Goal: Task Accomplishment & Management: Use online tool/utility

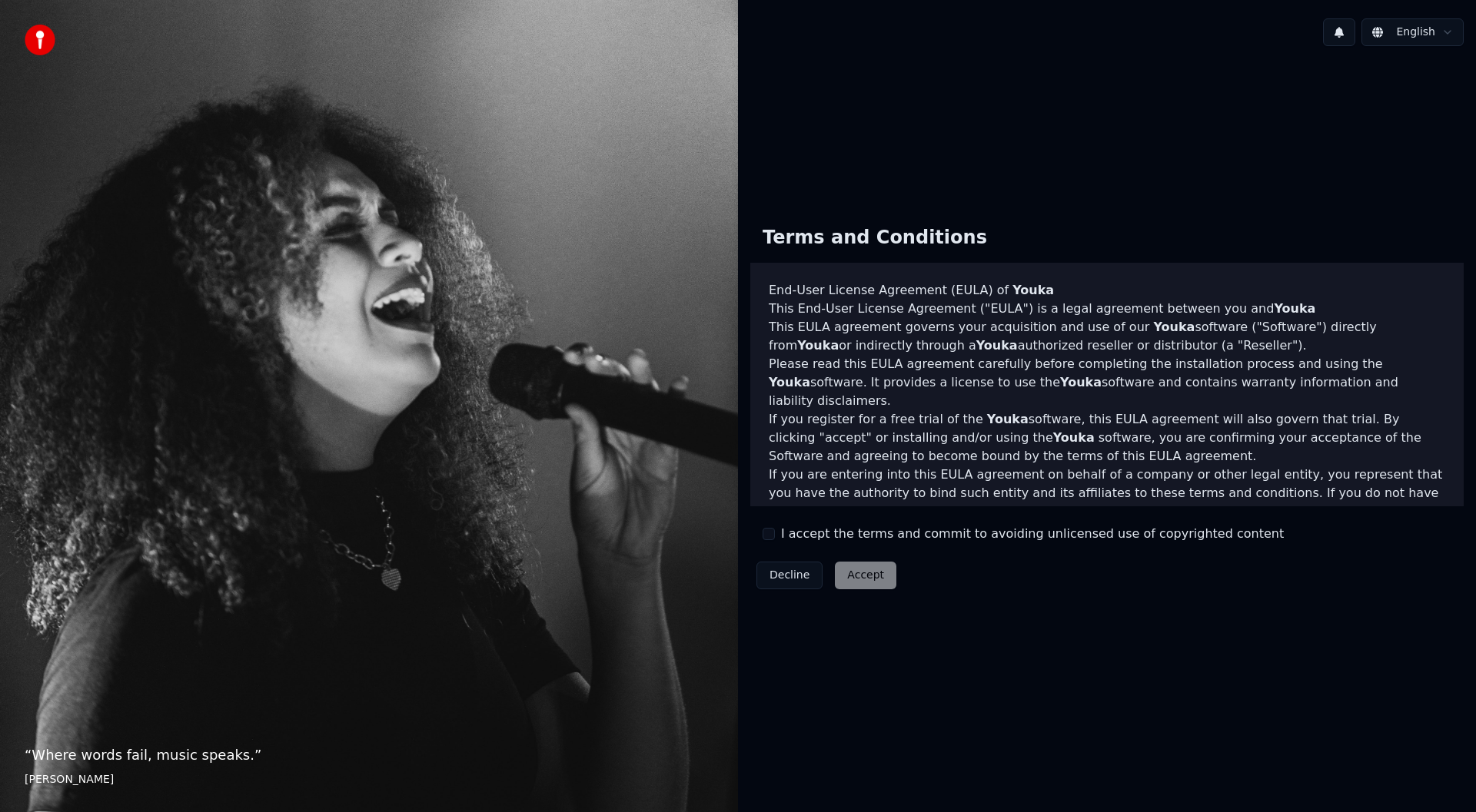
click at [769, 536] on button "I accept the terms and commit to avoiding unlicensed use of copyrighted content" at bounding box center [768, 533] width 12 height 12
click at [863, 579] on button "Accept" at bounding box center [865, 576] width 61 height 28
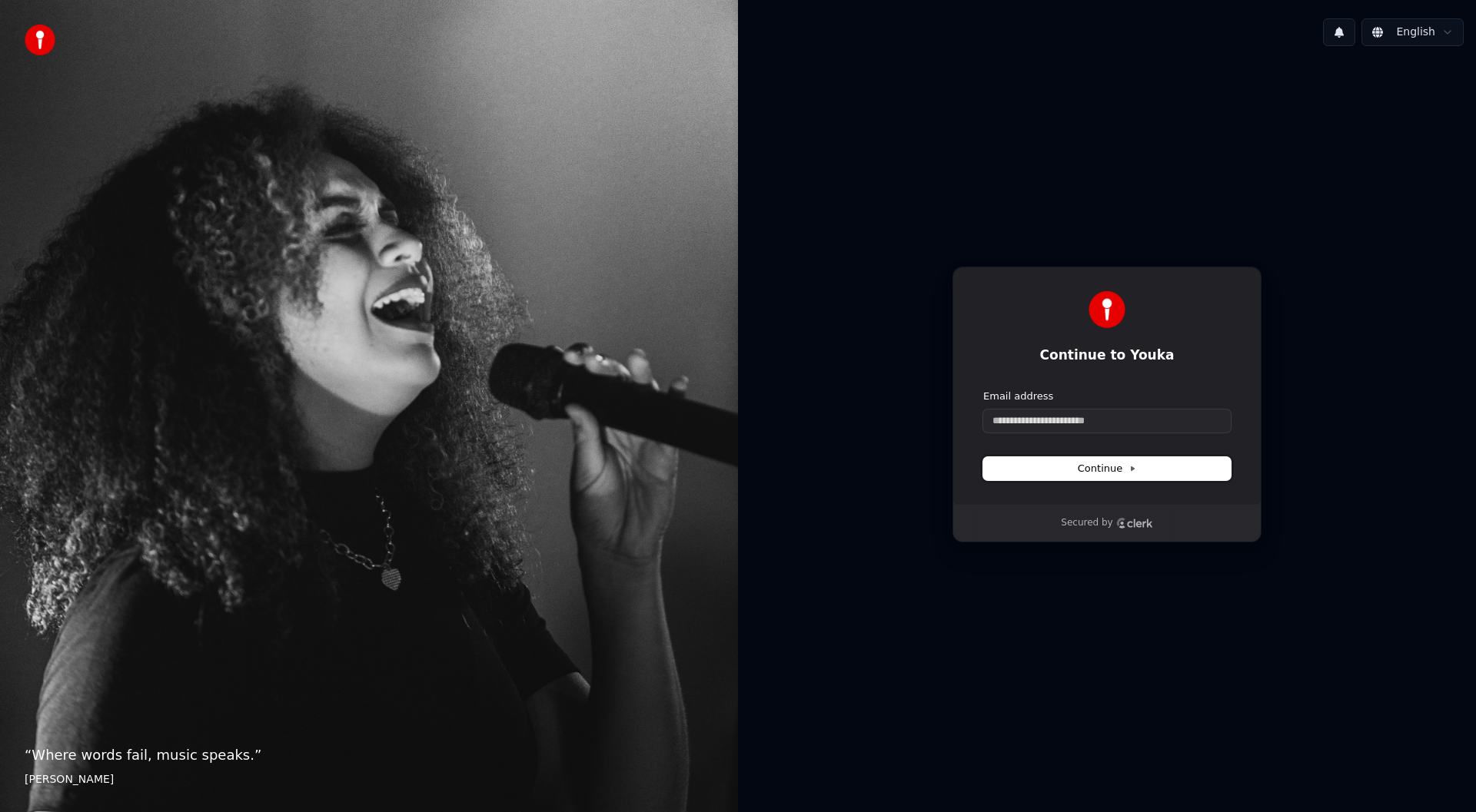
click at [1106, 467] on span "Continue" at bounding box center [1107, 468] width 59 height 14
click at [1093, 406] on div "Email address" at bounding box center [1107, 411] width 248 height 43
drag, startPoint x: 1091, startPoint y: 414, endPoint x: 1093, endPoint y: 422, distance: 8.2
click at [1092, 419] on input "Email address" at bounding box center [1107, 420] width 248 height 23
click at [1093, 422] on input "Email address" at bounding box center [1107, 420] width 248 height 23
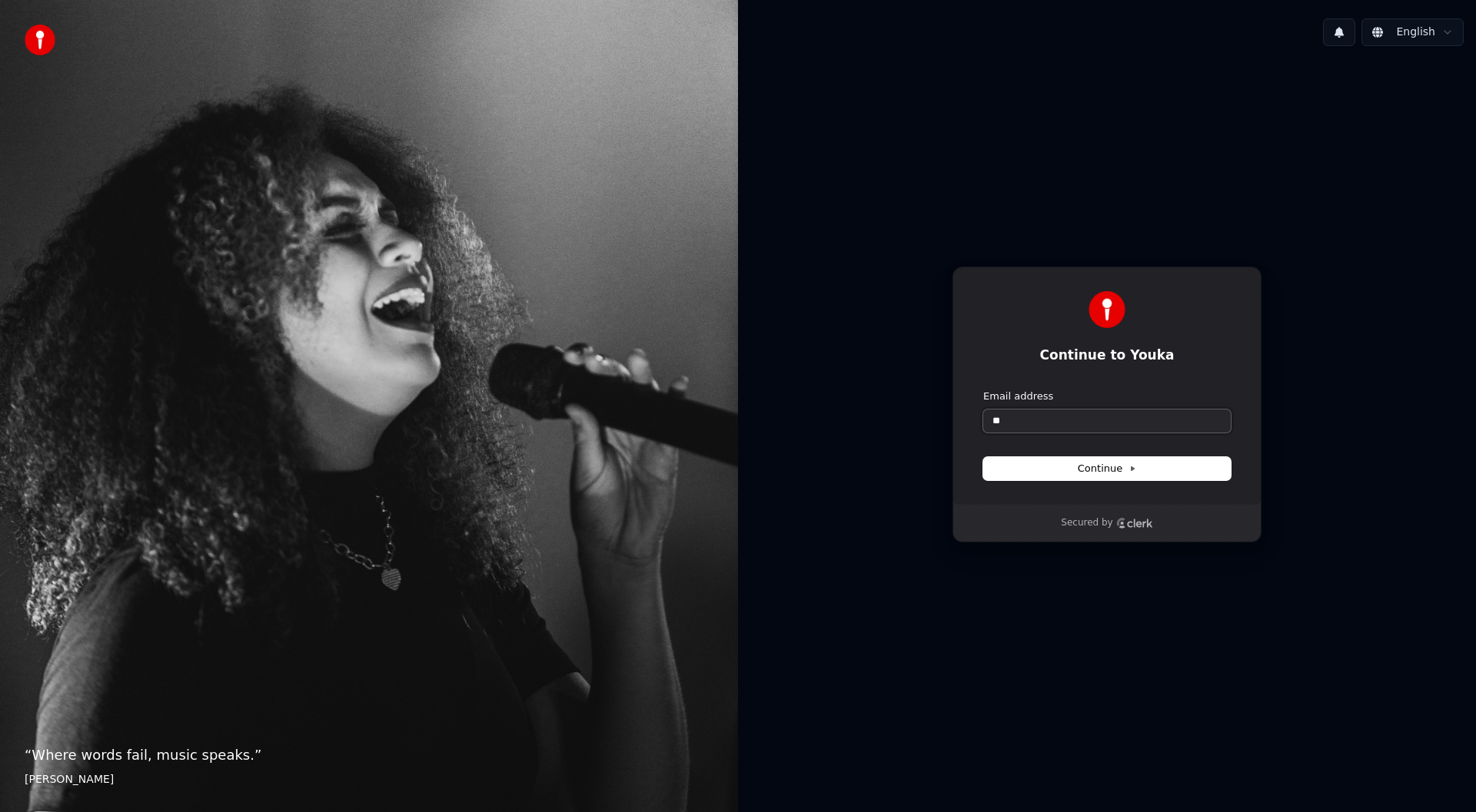
type input "*"
click at [1083, 459] on button "Continue" at bounding box center [1107, 468] width 248 height 23
type input "**********"
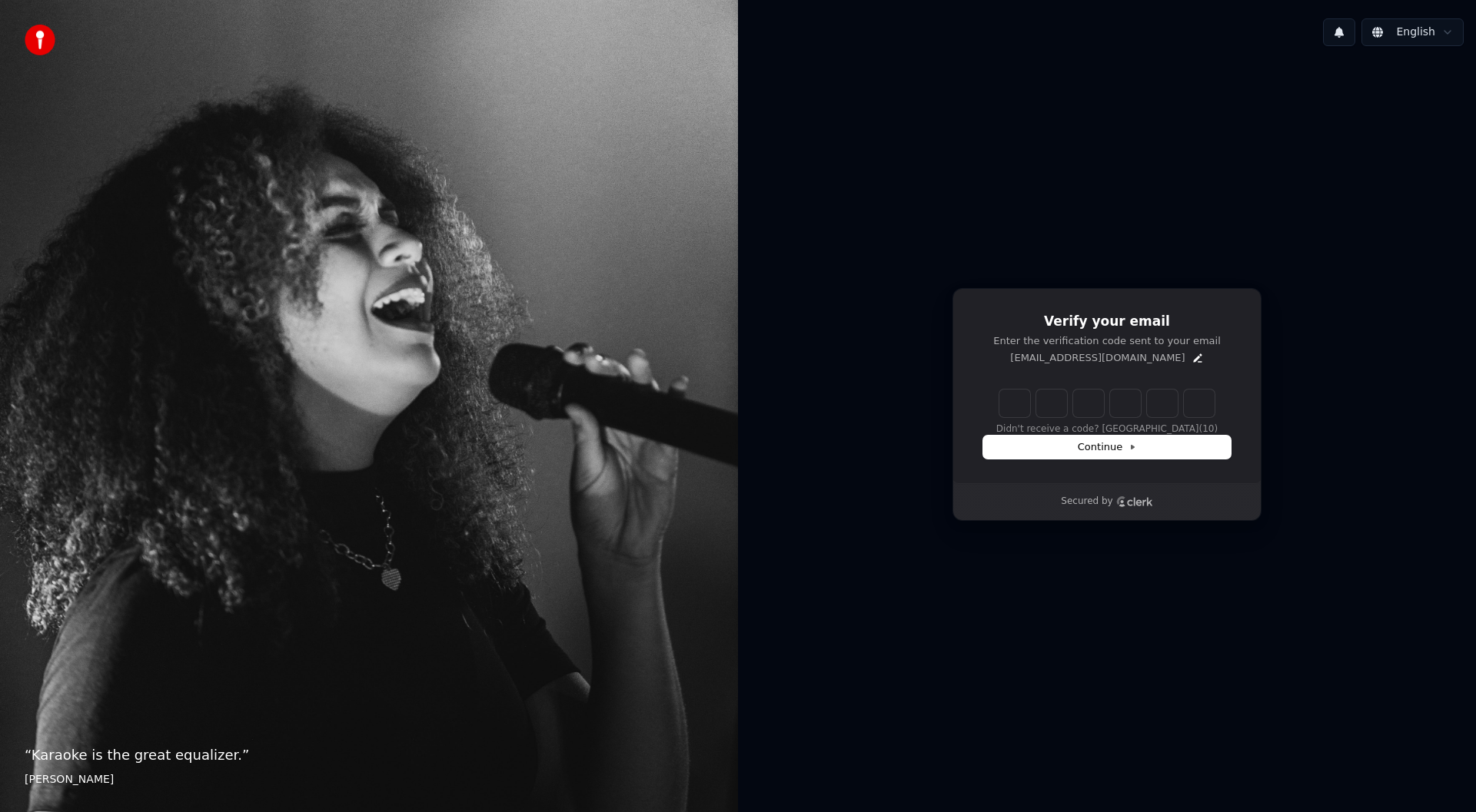
click at [1010, 408] on input "Enter verification code" at bounding box center [1107, 404] width 215 height 28
type input "******"
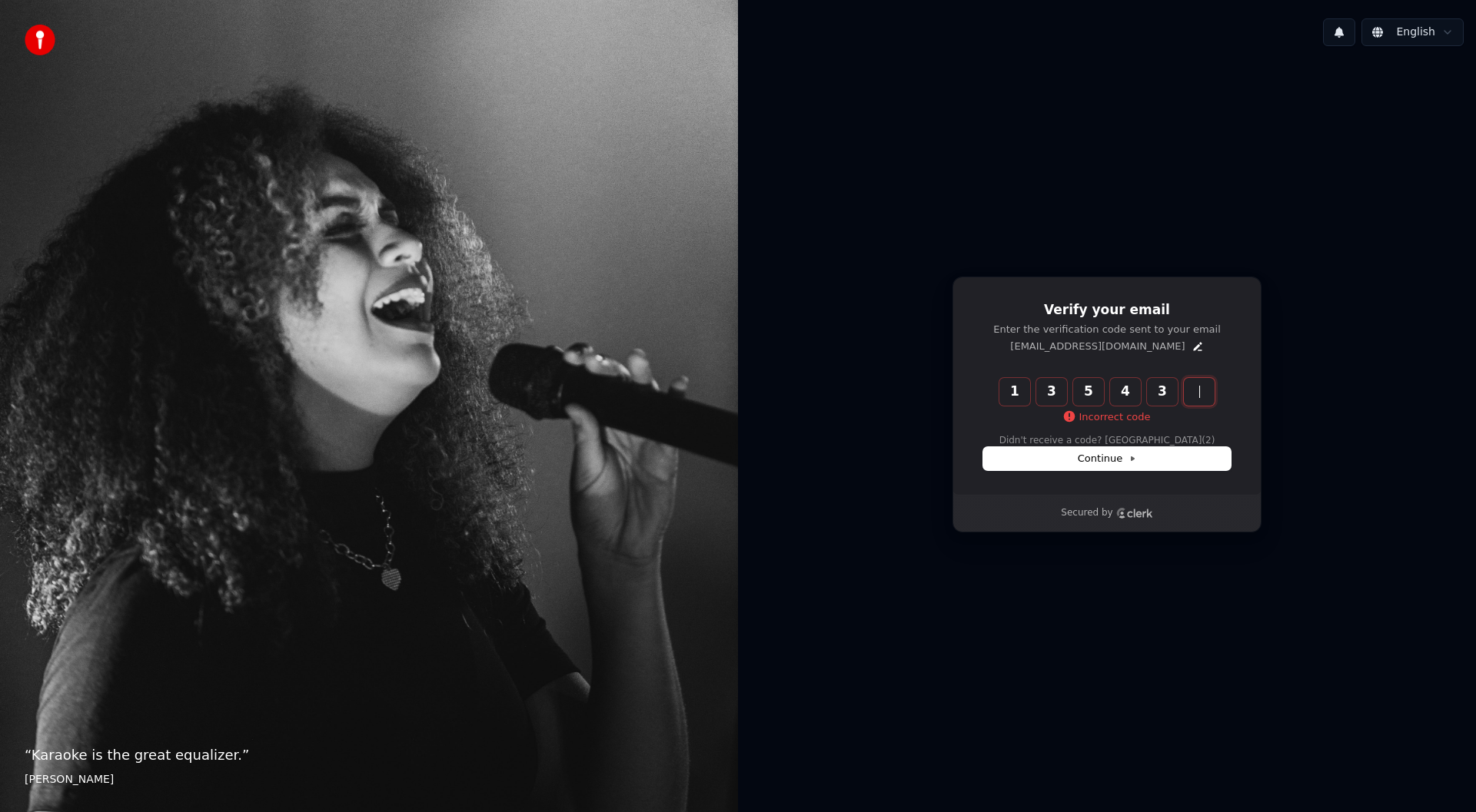
type input "******"
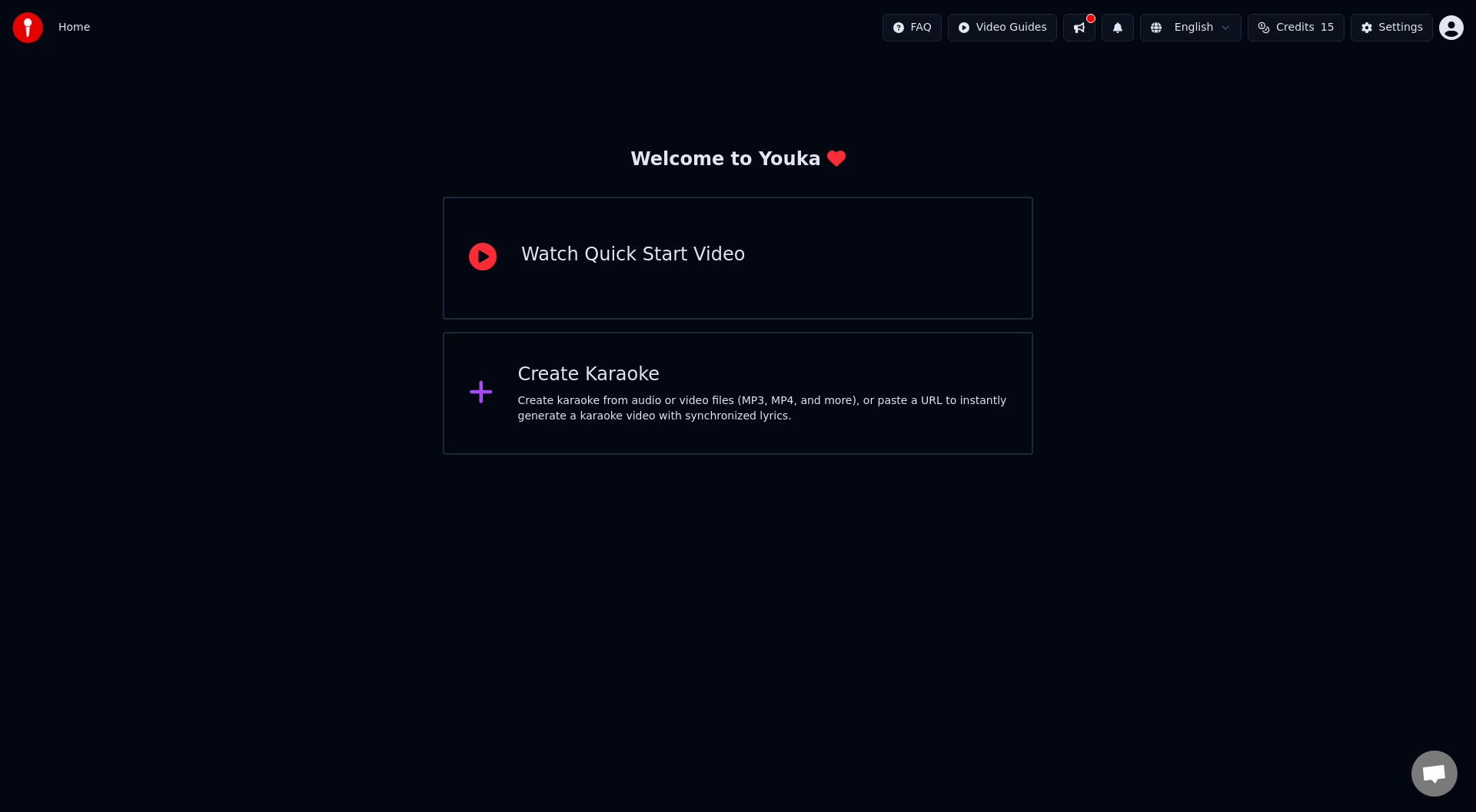
drag, startPoint x: 846, startPoint y: 448, endPoint x: 869, endPoint y: 444, distance: 23.3
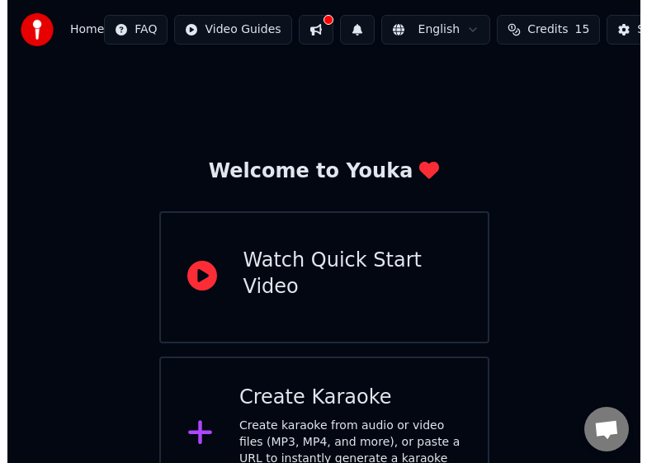
scroll to position [49, 0]
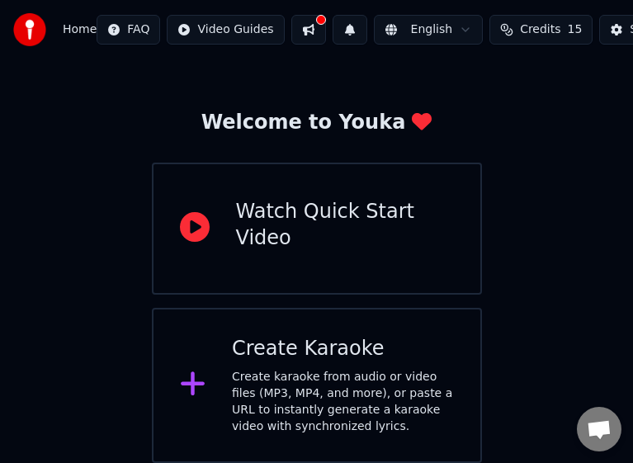
click at [337, 364] on div "Create Karaoke Create karaoke from audio or video files (MP3, MP4, and more), o…" at bounding box center [343, 385] width 222 height 99
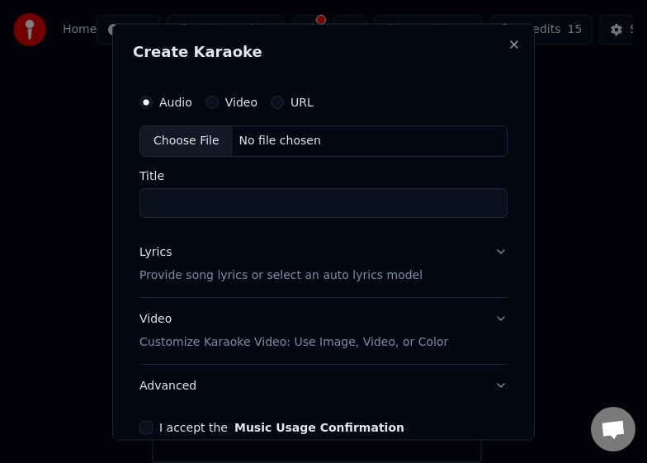
click at [234, 200] on input "Title" at bounding box center [324, 202] width 368 height 30
click at [213, 102] on button "Video" at bounding box center [212, 101] width 13 height 13
click at [288, 202] on input "Title" at bounding box center [324, 202] width 368 height 30
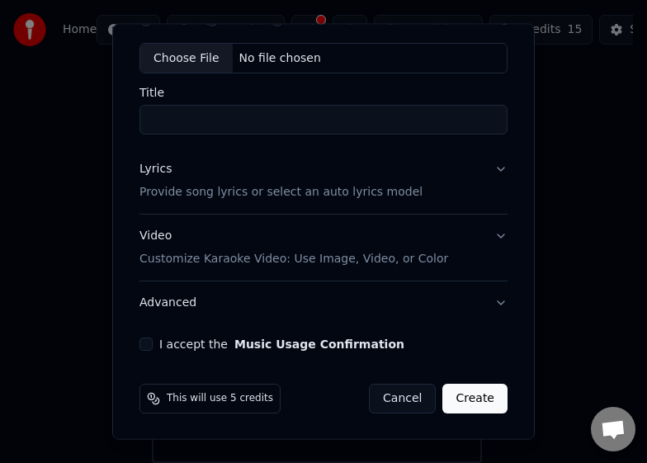
click at [154, 340] on div "I accept the Music Usage Confirmation" at bounding box center [324, 344] width 368 height 13
click at [144, 339] on button "I accept the Music Usage Confirmation" at bounding box center [146, 344] width 13 height 13
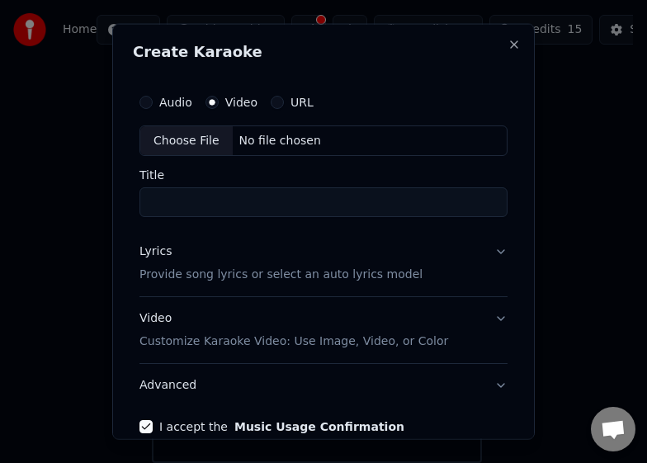
click at [235, 285] on button "Lyrics Provide song lyrics or select an auto lyrics model" at bounding box center [324, 263] width 368 height 66
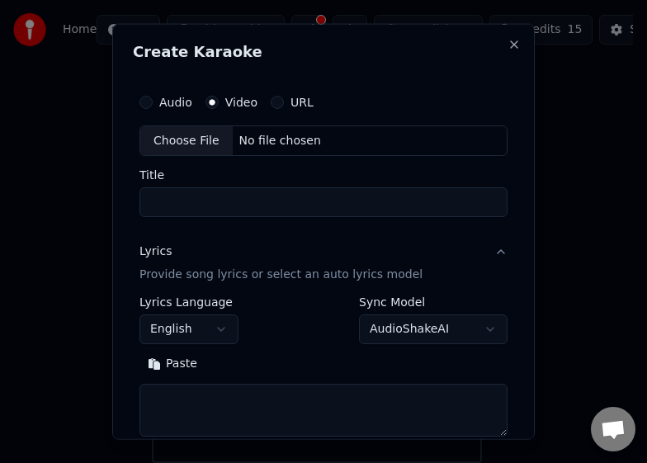
scroll to position [83, 0]
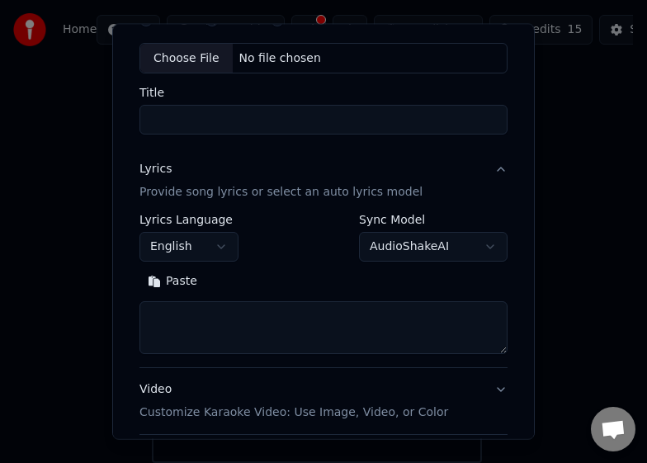
click at [232, 194] on p "Provide song lyrics or select an auto lyrics model" at bounding box center [281, 192] width 283 height 17
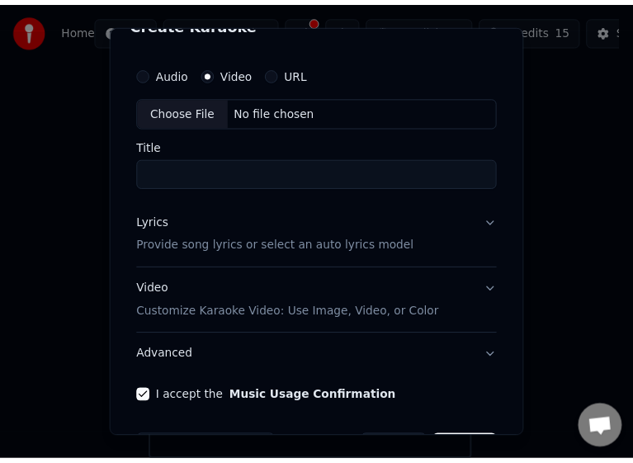
scroll to position [0, 0]
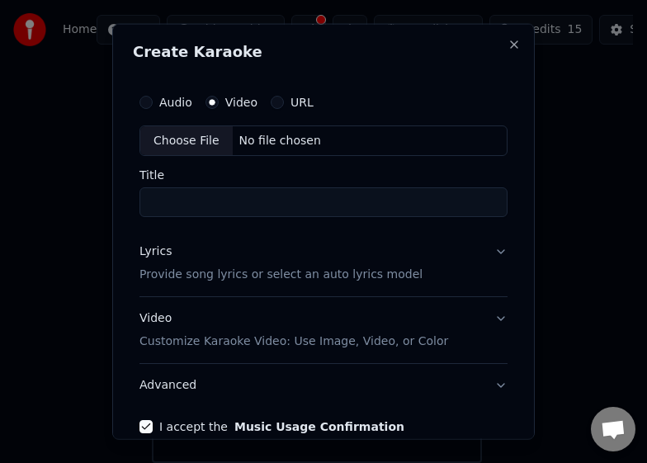
click at [508, 45] on div "Create Karaoke Audio Video URL Choose File No file chosen Title Lyrics Provide …" at bounding box center [323, 231] width 423 height 417
click at [492, 43] on div "Create Karaoke Audio Video URL Choose File No file chosen Title Lyrics Provide …" at bounding box center [323, 231] width 423 height 417
click at [508, 48] on button "Close" at bounding box center [514, 43] width 13 height 13
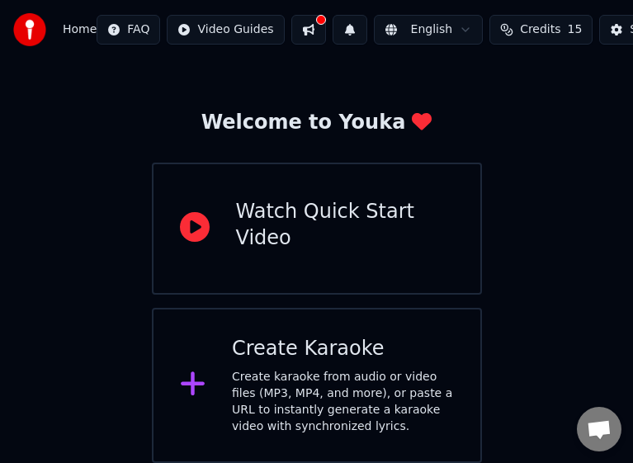
click at [324, 227] on div "Watch Quick Start Video" at bounding box center [345, 225] width 218 height 53
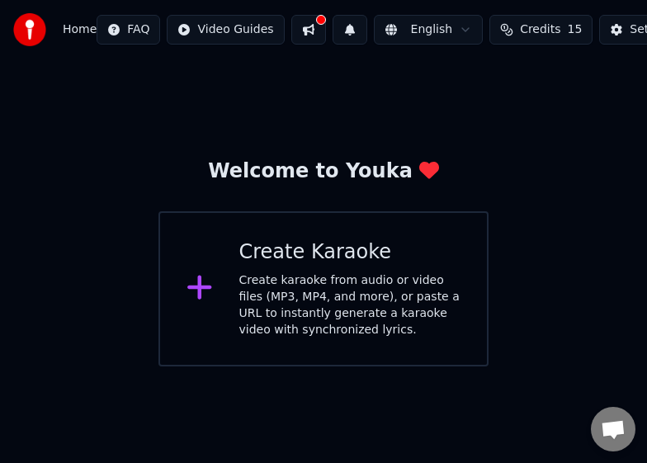
click at [212, 35] on html "Home FAQ Video Guides English Credits 15 Settings Welcome to Youka Create Karao…" at bounding box center [323, 183] width 647 height 367
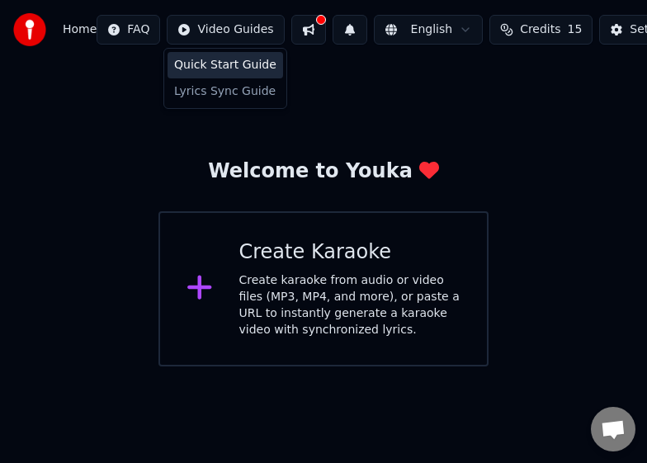
click at [234, 65] on div "Quick Start Guide" at bounding box center [226, 65] width 116 height 26
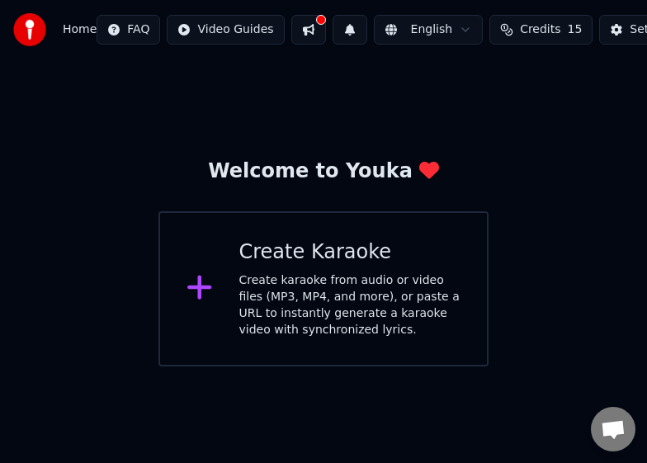
click at [67, 35] on span "Home" at bounding box center [80, 29] width 34 height 17
click at [71, 32] on span "Home" at bounding box center [80, 29] width 34 height 17
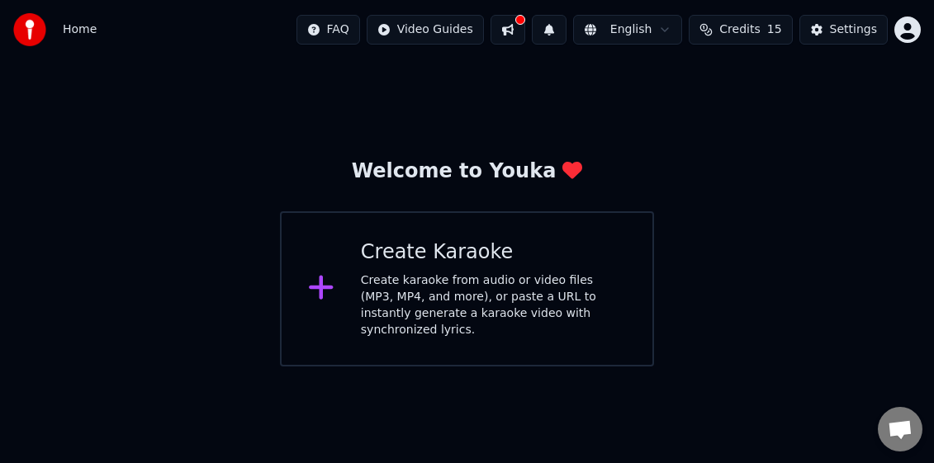
click at [467, 186] on div "Welcome to Youka Create Karaoke Create karaoke from audio or video files (MP3, …" at bounding box center [466, 263] width 373 height 208
click at [525, 35] on button at bounding box center [508, 30] width 35 height 30
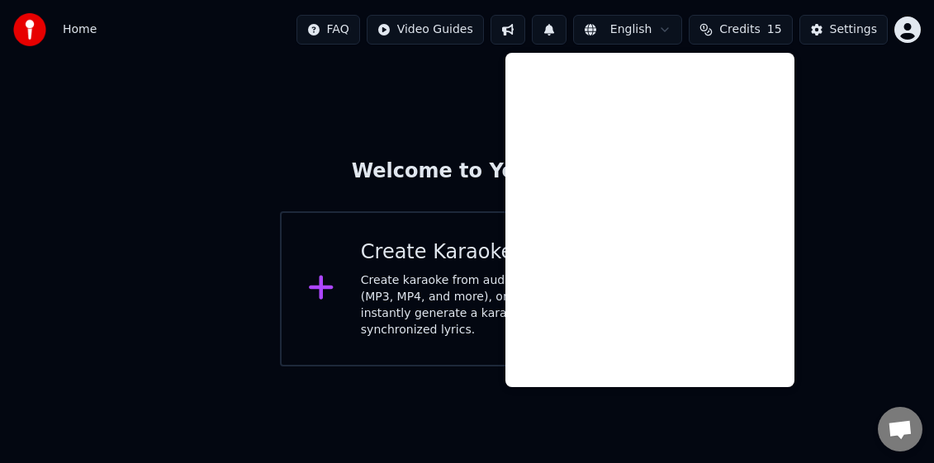
click at [525, 35] on button at bounding box center [508, 30] width 35 height 30
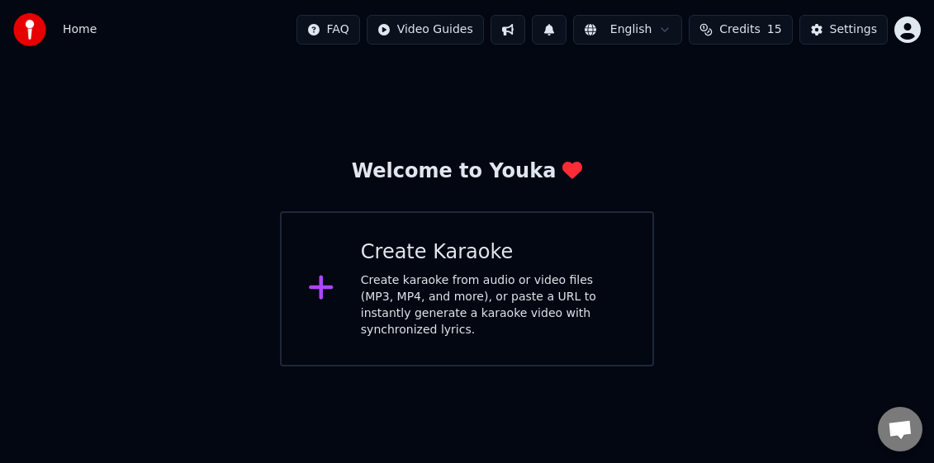
click at [100, 34] on div "Home FAQ Video Guides English Credits 15 Settings" at bounding box center [467, 29] width 934 height 59
click at [70, 36] on span "Home" at bounding box center [80, 29] width 34 height 17
click at [20, 31] on img at bounding box center [29, 29] width 33 height 33
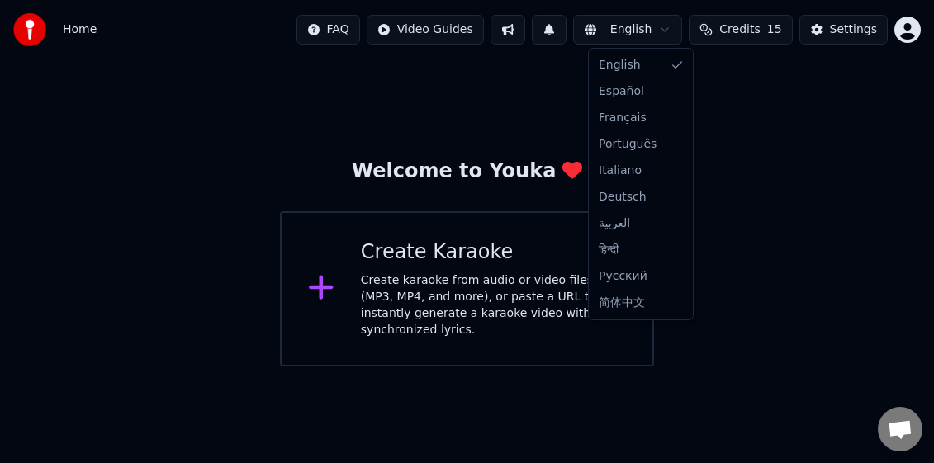
click at [641, 33] on html "Home FAQ Video Guides English Credits 15 Settings Welcome to Youka Create Karao…" at bounding box center [467, 183] width 934 height 367
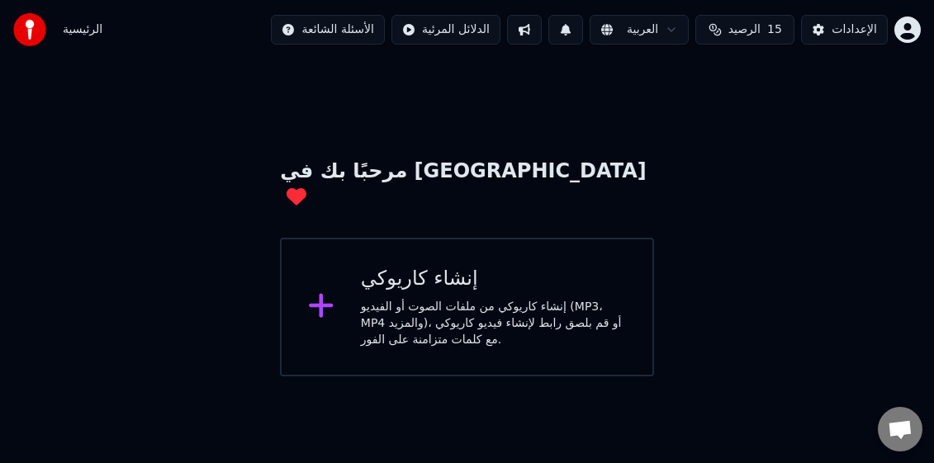
click at [78, 31] on span "الرئيسية" at bounding box center [83, 29] width 40 height 17
click at [31, 28] on img at bounding box center [29, 29] width 33 height 33
